Goal: Task Accomplishment & Management: Use online tool/utility

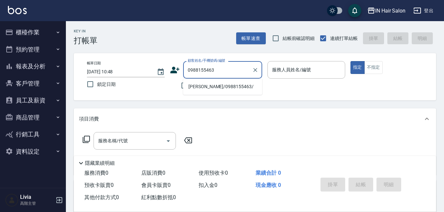
drag, startPoint x: 201, startPoint y: 86, endPoint x: 175, endPoint y: 91, distance: 26.7
click at [201, 86] on li "[PERSON_NAME]/0988155463/" at bounding box center [222, 86] width 79 height 11
type input "[PERSON_NAME]/0988155463/"
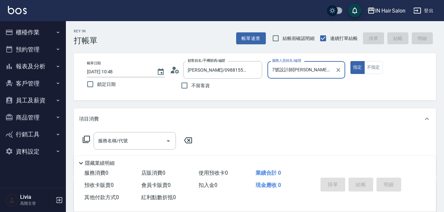
click at [310, 69] on input "7號設計師[PERSON_NAME]-7" at bounding box center [302, 70] width 62 height 12
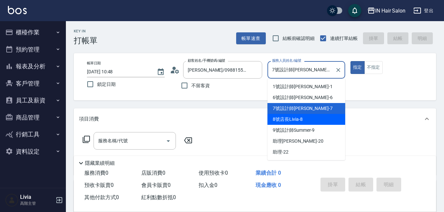
click at [278, 117] on span "8號店長Livia -8" at bounding box center [288, 119] width 30 height 7
type input "8號店長Livia-8"
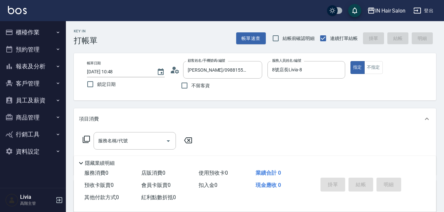
click at [87, 138] on icon at bounding box center [86, 139] width 8 height 8
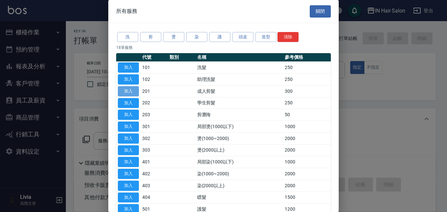
click at [129, 91] on button "加入" at bounding box center [128, 91] width 21 height 10
type input "成人剪髮(201)"
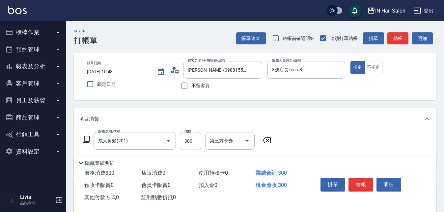
click at [89, 136] on icon at bounding box center [86, 139] width 8 height 8
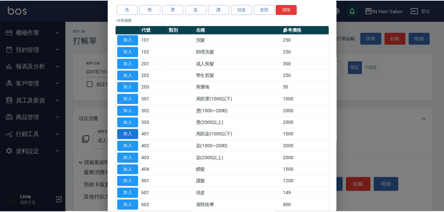
scroll to position [66, 0]
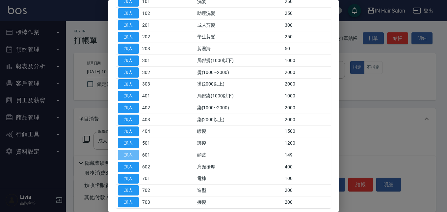
drag, startPoint x: 130, startPoint y: 154, endPoint x: 153, endPoint y: 138, distance: 28.2
click at [130, 154] on button "加入" at bounding box center [128, 155] width 21 height 10
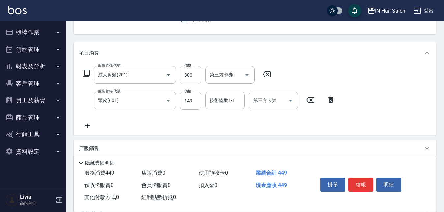
click at [193, 72] on input "300" at bounding box center [190, 75] width 21 height 18
type input "400"
drag, startPoint x: 155, startPoint y: 123, endPoint x: 185, endPoint y: 104, distance: 35.9
click at [156, 122] on div "服務名稱/代號 成人剪髮(201) 服務名稱/代號 價格 400 價格 第三方卡券 第三方卡券 服務名稱/代號 頭皮(601) 服務名稱/代號 價格 149 …" at bounding box center [209, 98] width 260 height 64
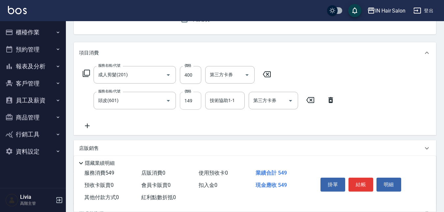
click at [195, 100] on input "149" at bounding box center [190, 101] width 21 height 18
type input "899"
click at [158, 121] on div "服務名稱/代號 成人剪髮(201) 服務名稱/代號 價格 400 價格 第三方卡券 第三方卡券 服務名稱/代號 頭皮(601) 服務名稱/代號 價格 899 …" at bounding box center [209, 98] width 260 height 64
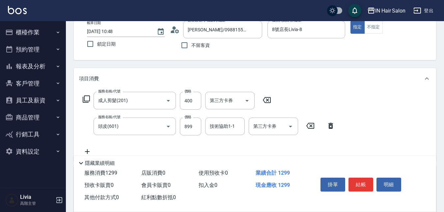
scroll to position [0, 0]
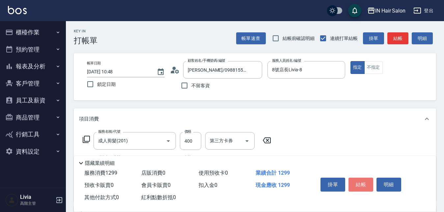
click at [364, 182] on button "結帳" at bounding box center [361, 184] width 25 height 14
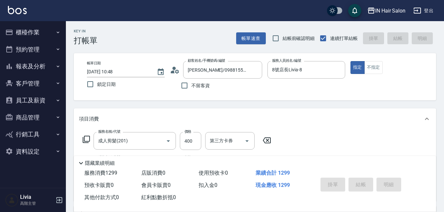
type input "[DATE] 12:46"
